Goal: Register for event/course

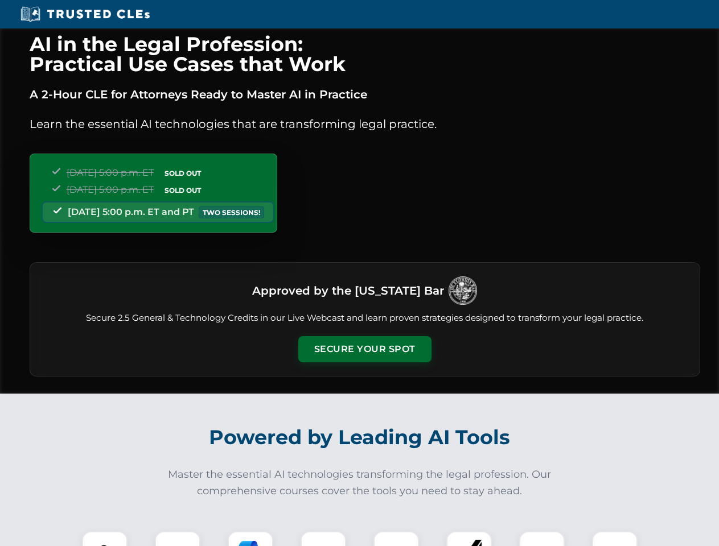
click at [364, 350] on button "Secure Your Spot" at bounding box center [364, 349] width 133 height 26
click at [105, 539] on img at bounding box center [104, 554] width 33 height 33
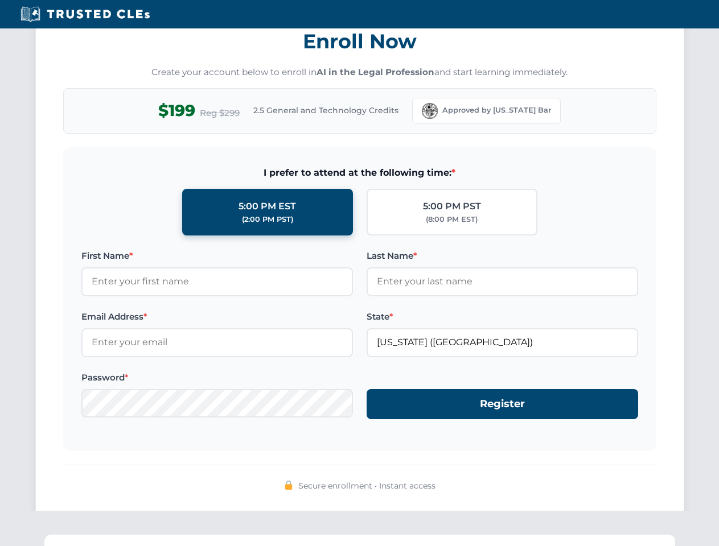
click at [323, 539] on div "AI in the Legal Profession: Practical Use Cases that Work A 2-Hour CLE for Atto…" at bounding box center [359, 372] width 719 height 2663
